Goal: Transaction & Acquisition: Purchase product/service

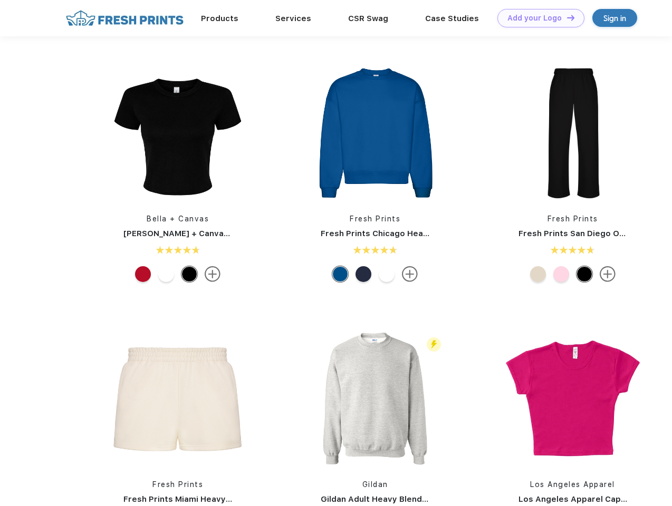
click at [537, 18] on link "Add your Logo Design Tool" at bounding box center [540, 18] width 87 height 18
click at [0, 0] on div "Design Tool" at bounding box center [0, 0] width 0 height 0
click at [566, 17] on link "Add your Logo Design Tool" at bounding box center [540, 18] width 87 height 18
click at [178, 133] on img at bounding box center [178, 133] width 140 height 140
click at [143, 274] on div at bounding box center [143, 274] width 16 height 16
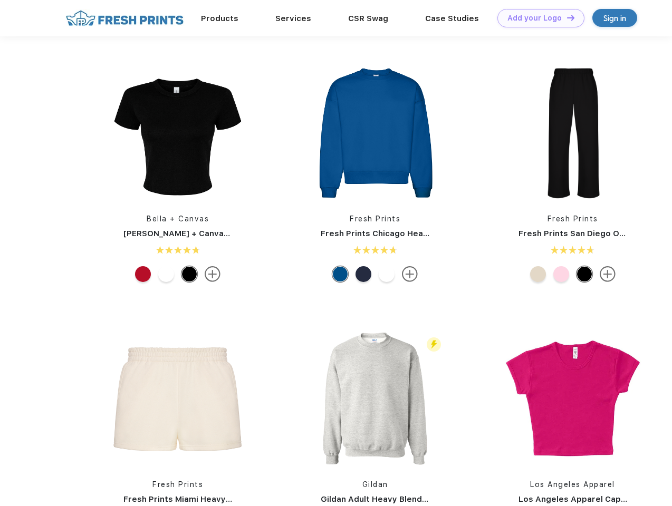
click at [166, 274] on div at bounding box center [166, 274] width 16 height 16
click at [189, 274] on div at bounding box center [189, 274] width 16 height 16
click at [375, 133] on img at bounding box center [375, 133] width 140 height 140
click at [340, 274] on div at bounding box center [340, 274] width 16 height 16
click at [363, 274] on div at bounding box center [363, 274] width 16 height 16
